Goal: Information Seeking & Learning: Understand process/instructions

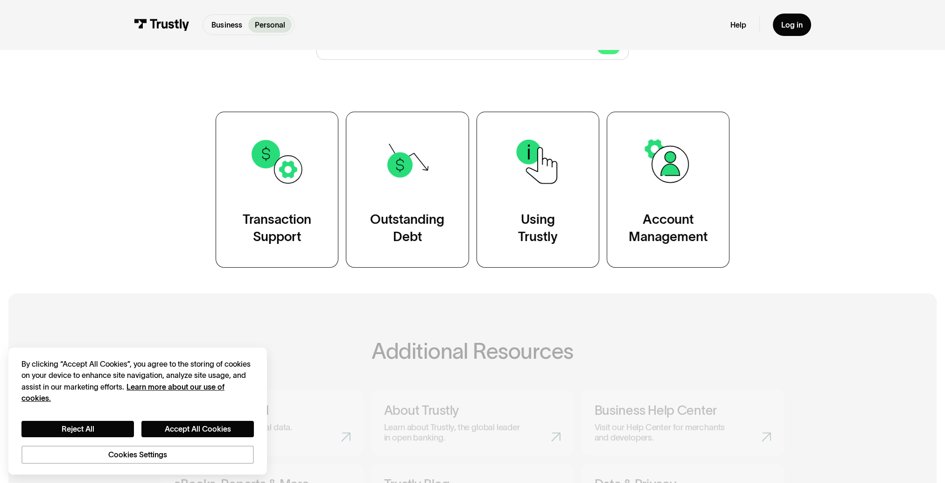
scroll to position [187, 0]
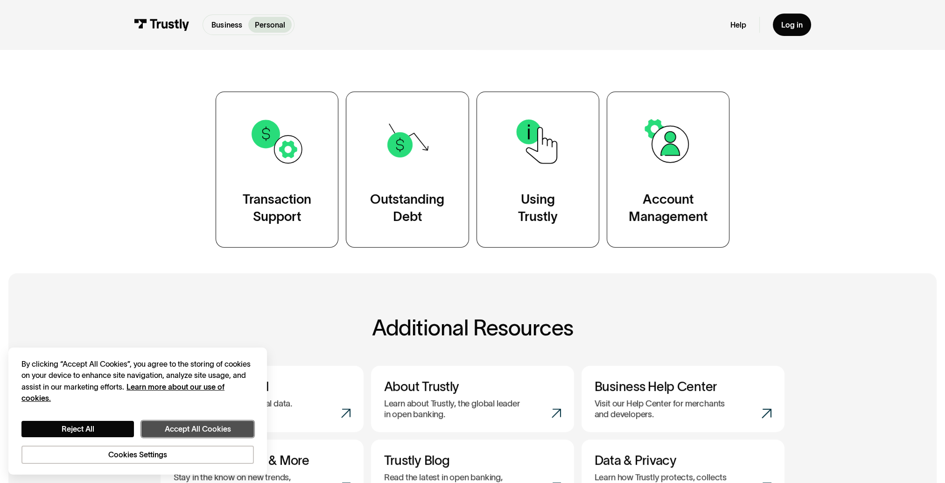
click at [208, 422] on button "Accept All Cookies" at bounding box center [197, 429] width 112 height 16
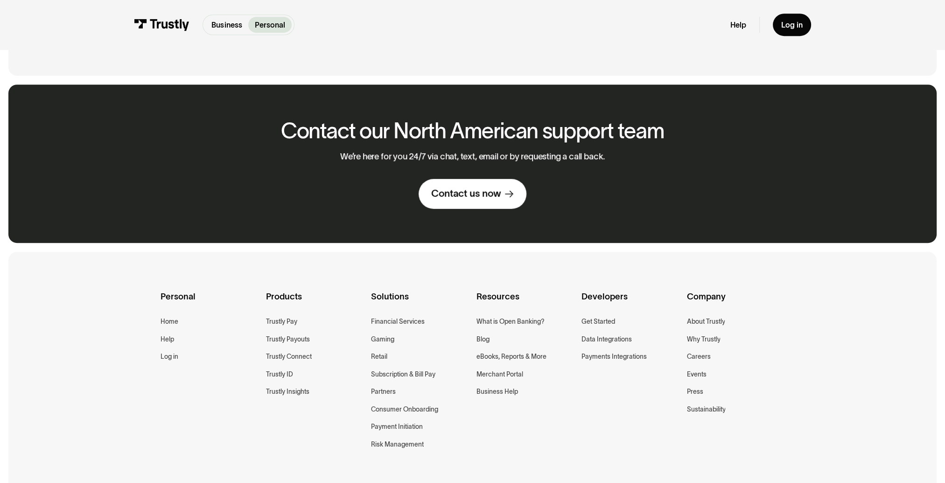
scroll to position [700, 0]
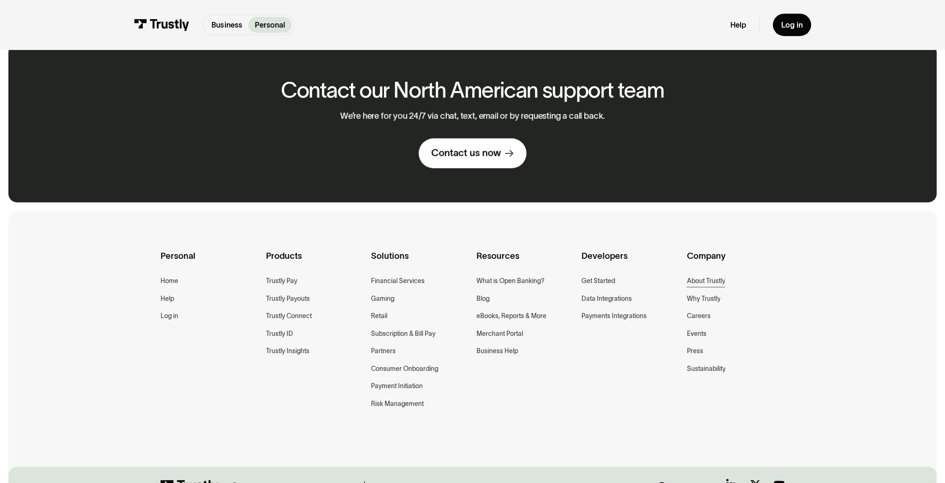
click at [703, 280] on div "About Trustly" at bounding box center [706, 280] width 38 height 11
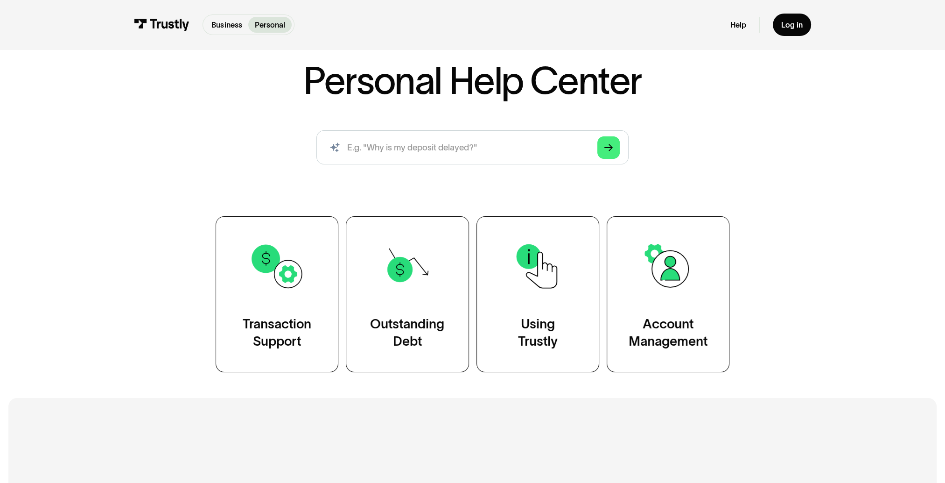
scroll to position [93, 0]
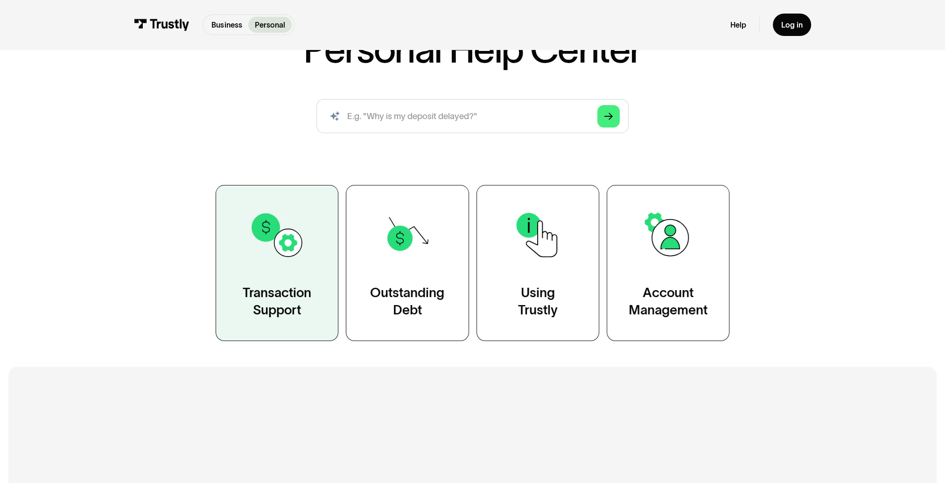
click at [256, 269] on link "Transaction Support" at bounding box center [277, 263] width 123 height 156
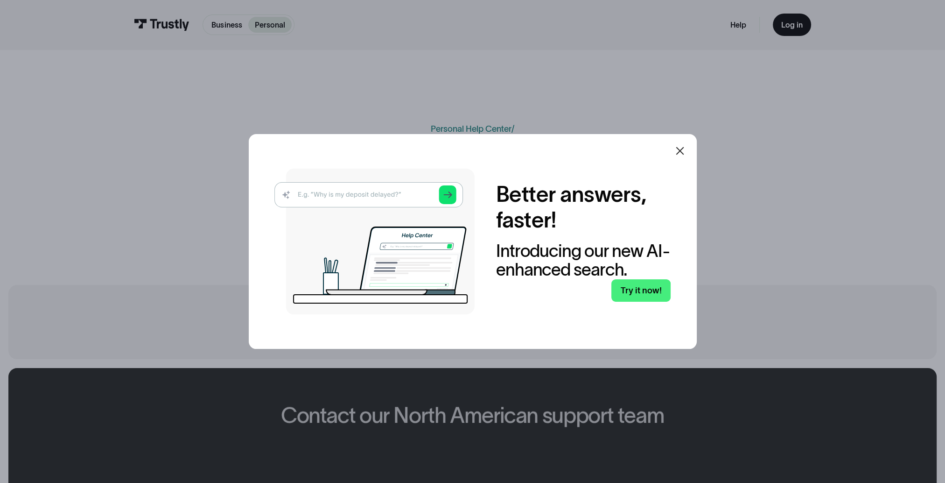
scroll to position [47, 0]
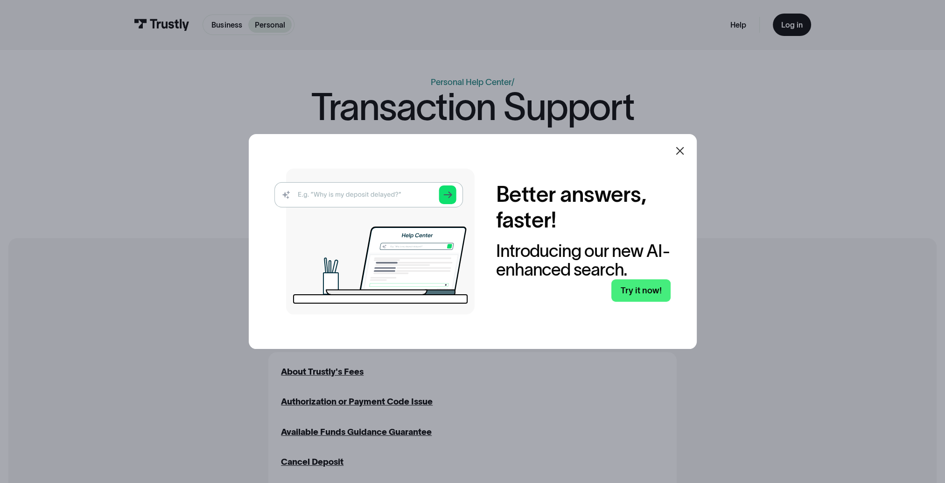
click at [680, 152] on icon at bounding box center [680, 150] width 11 height 11
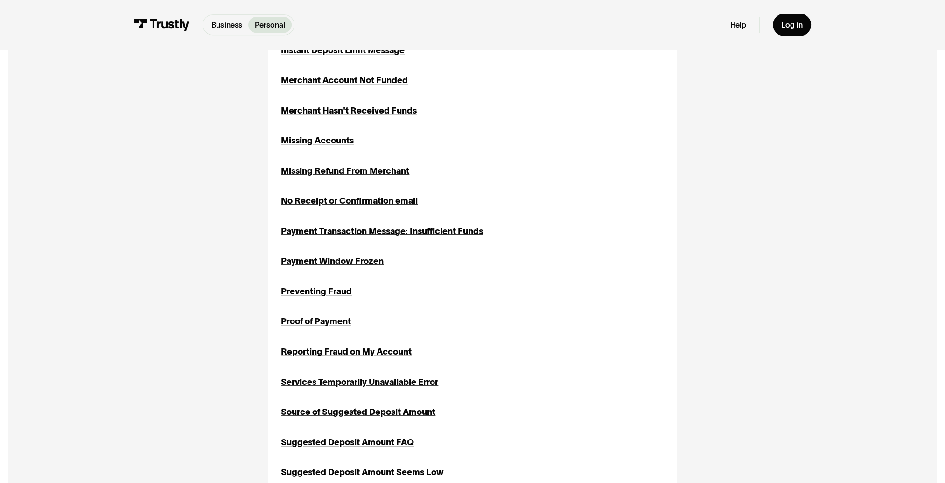
scroll to position [887, 0]
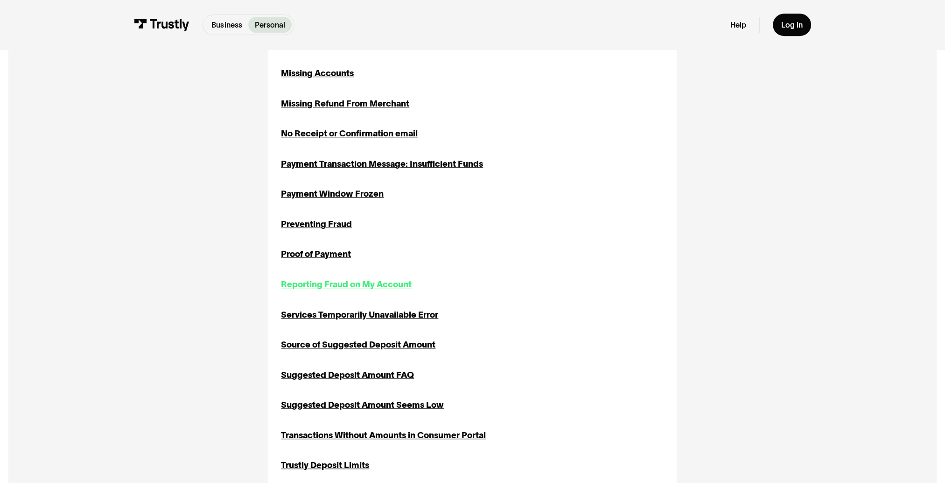
click at [345, 291] on div "Reporting Fraud on My Account" at bounding box center [346, 284] width 131 height 13
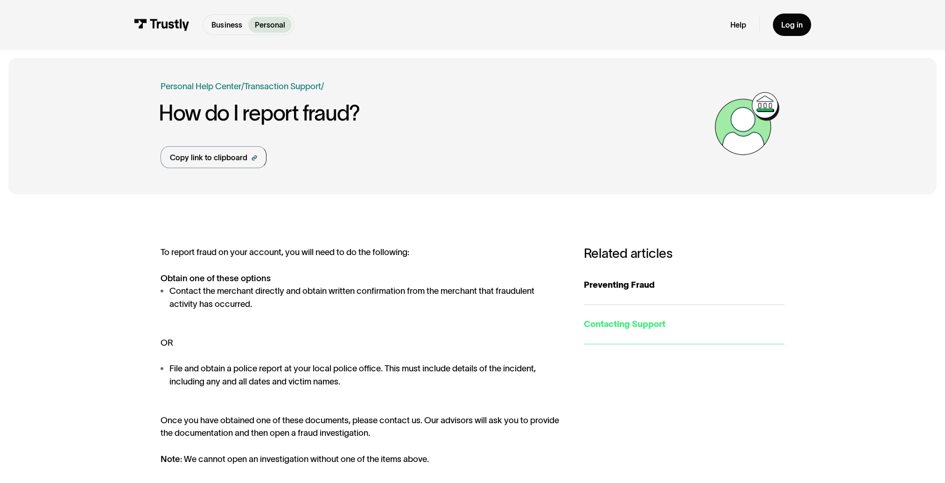
click at [641, 326] on div "Contacting Support" at bounding box center [684, 323] width 201 height 13
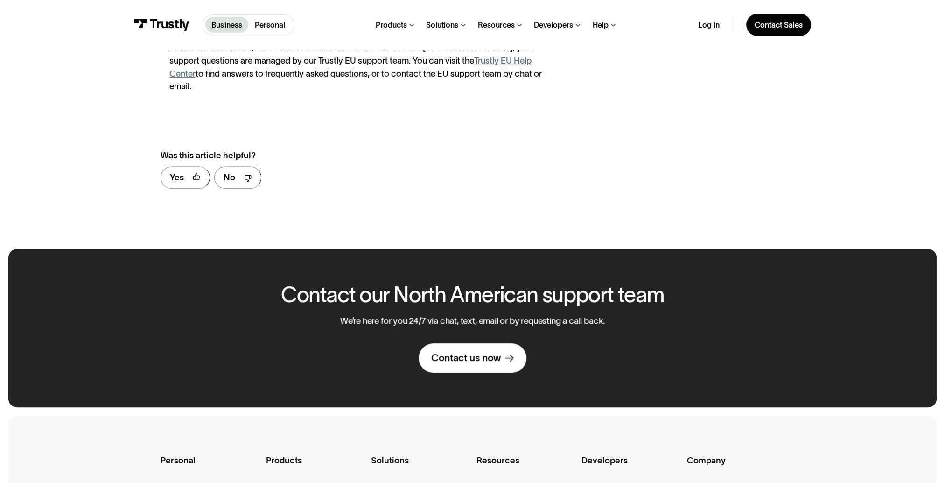
scroll to position [420, 0]
